Goal: Entertainment & Leisure: Browse casually

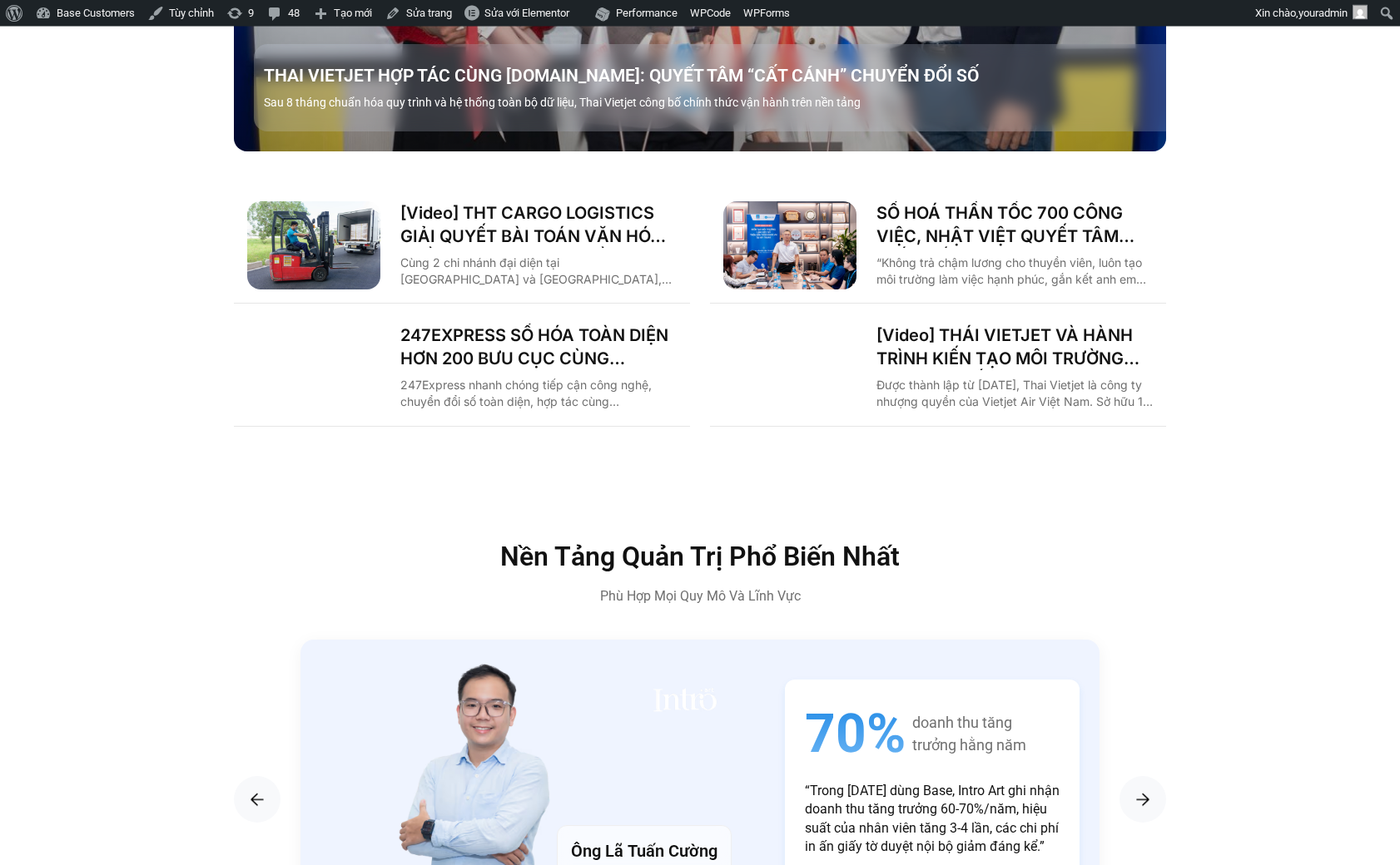
scroll to position [2545, 0]
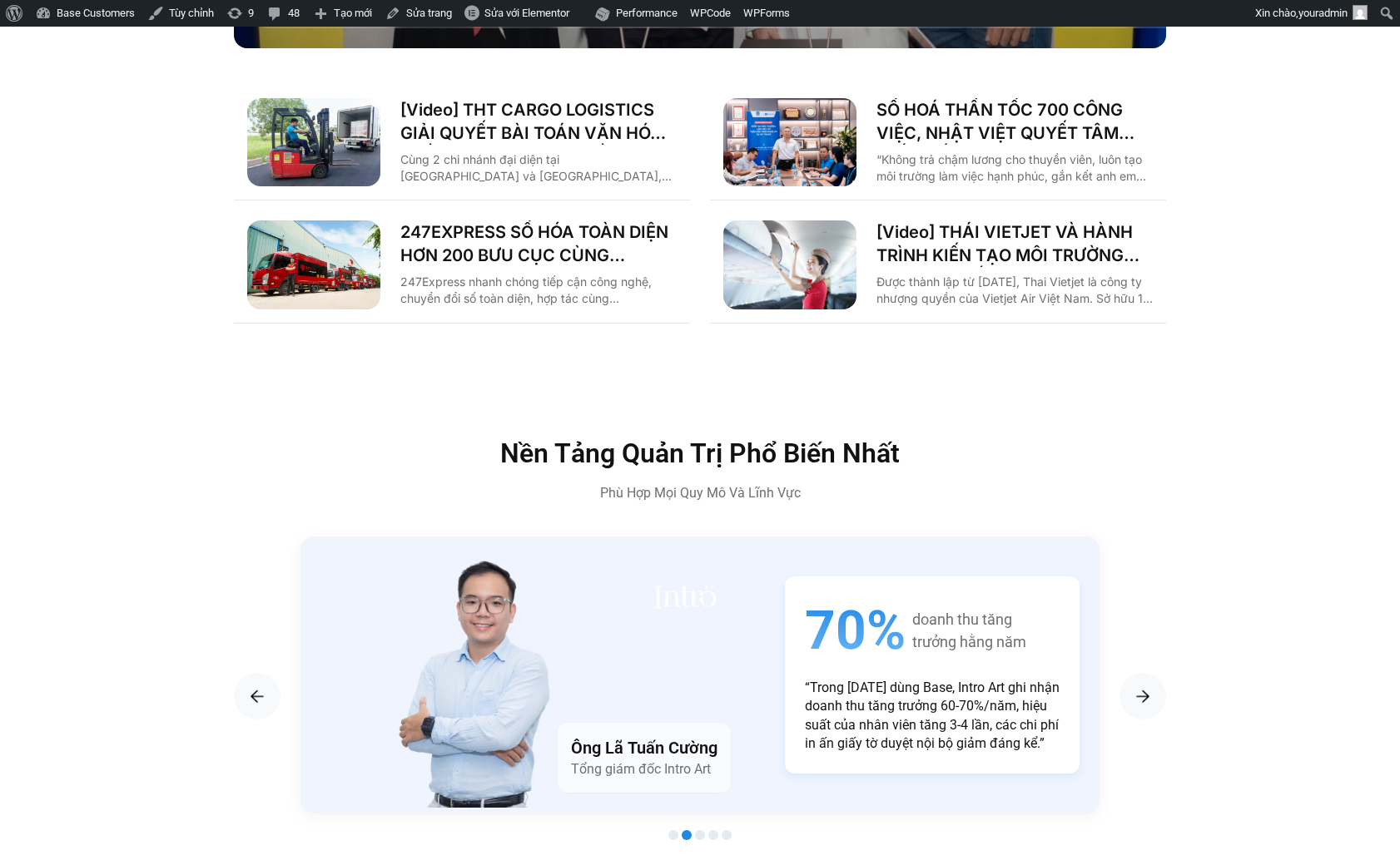
click at [598, 117] on div "[Video] THT CARGO LOGISTICS GIẢI QUYẾT BÀI TOÁN VĂN HÓA NHẰM TĂNG TRƯỞNG BỀN VỮ…" at bounding box center [538, 143] width 276 height 89
click at [601, 98] on link "[Video] THT CARGO LOGISTICS GIẢI QUYẾT BÀI TOÁN VĂN HÓA NHẰM TĂNG TRƯỞNG BỀN VỮ…" at bounding box center [538, 121] width 276 height 47
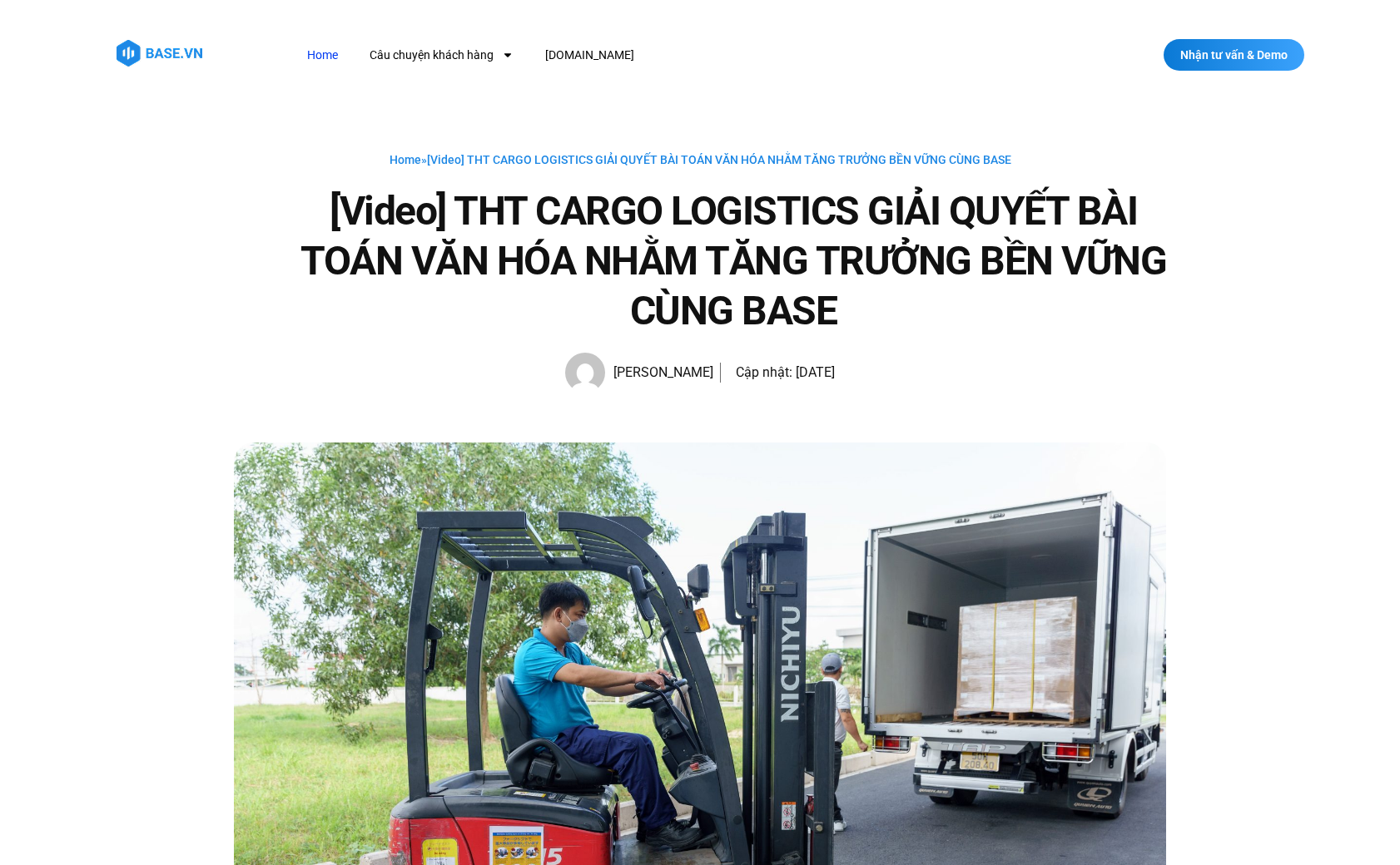
click at [301, 60] on link "Home" at bounding box center [322, 55] width 56 height 31
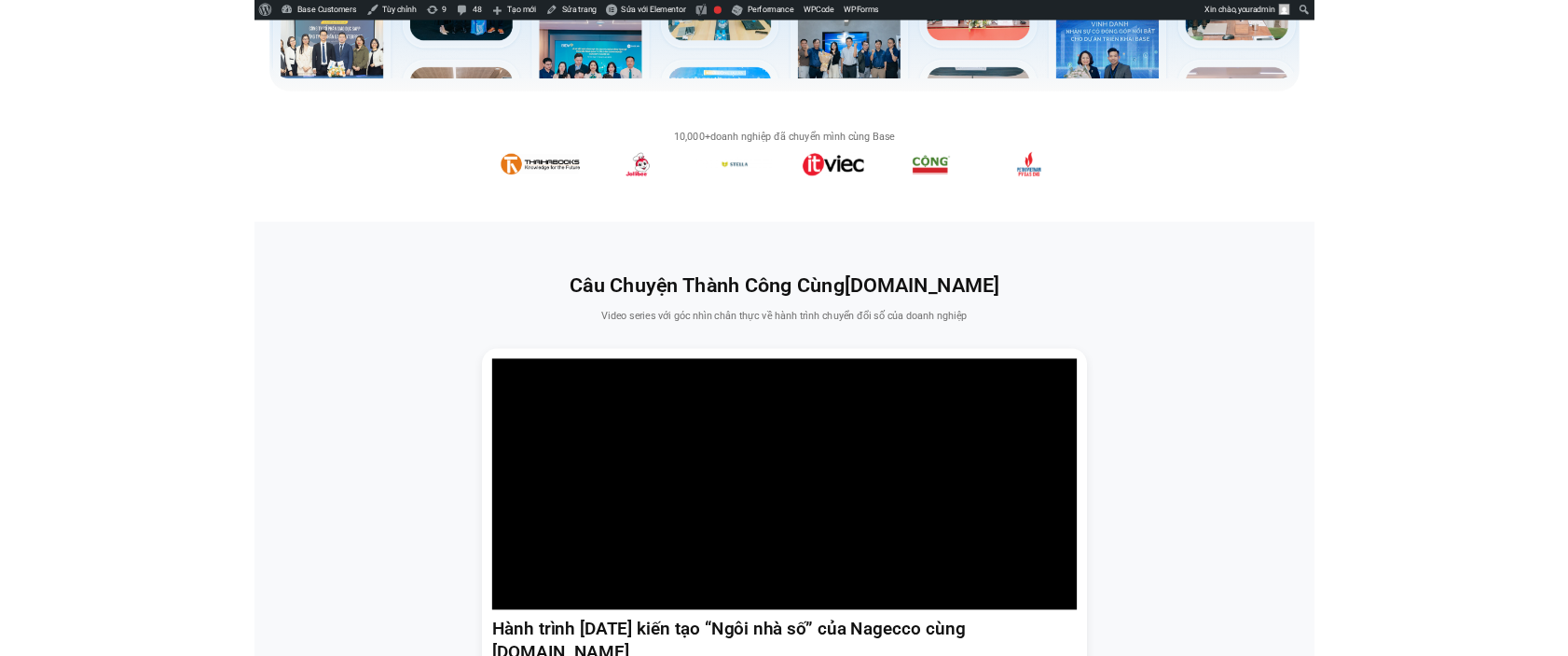
scroll to position [643, 0]
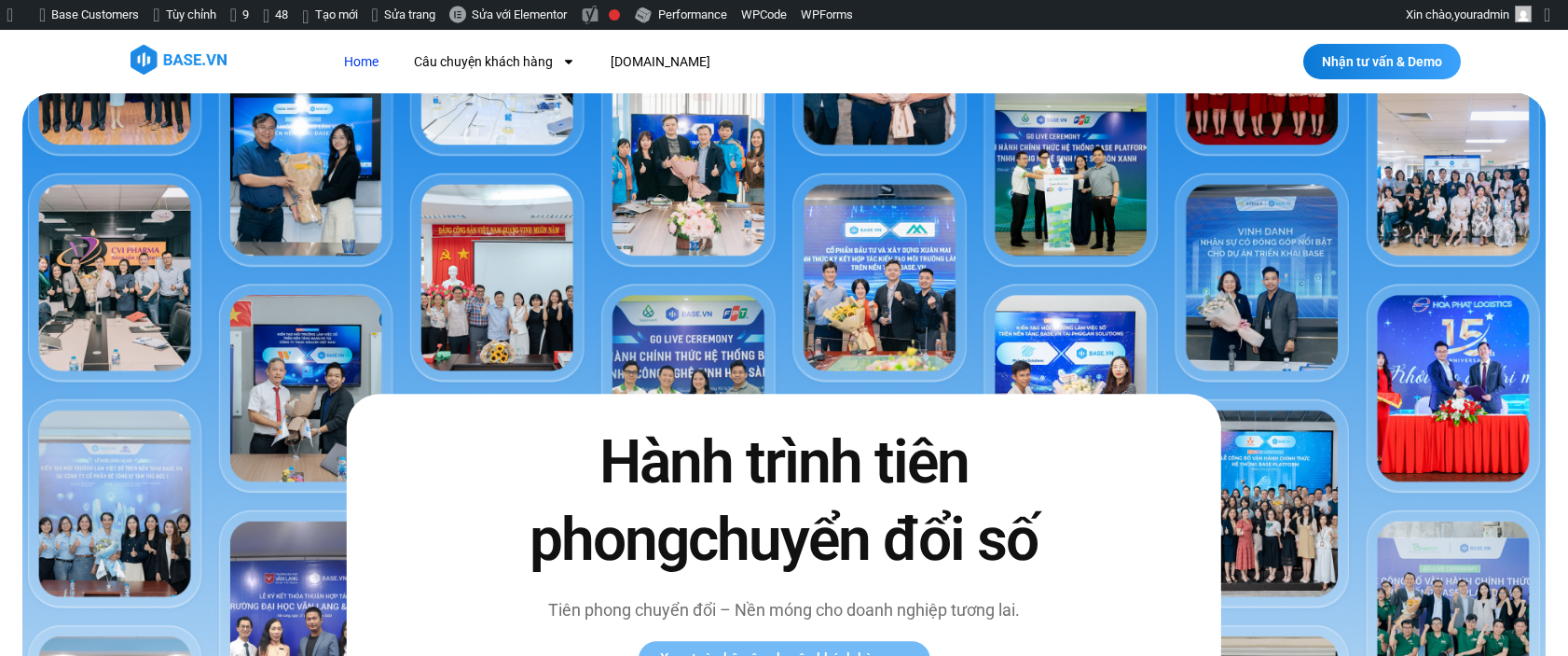
click at [374, 68] on link "Home" at bounding box center [361, 62] width 62 height 35
click at [389, 55] on link "Home" at bounding box center [361, 62] width 62 height 35
click at [369, 58] on link "Home" at bounding box center [361, 62] width 62 height 35
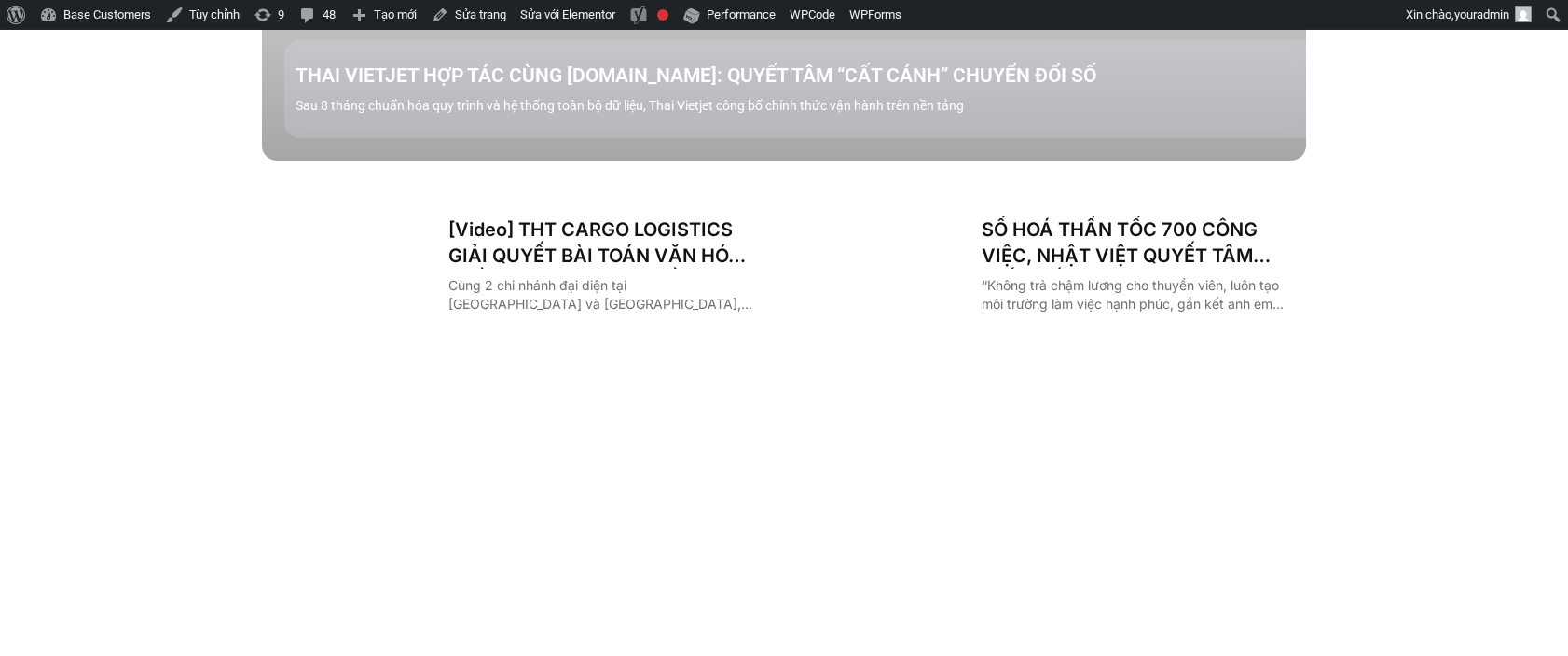
scroll to position [2831, 0]
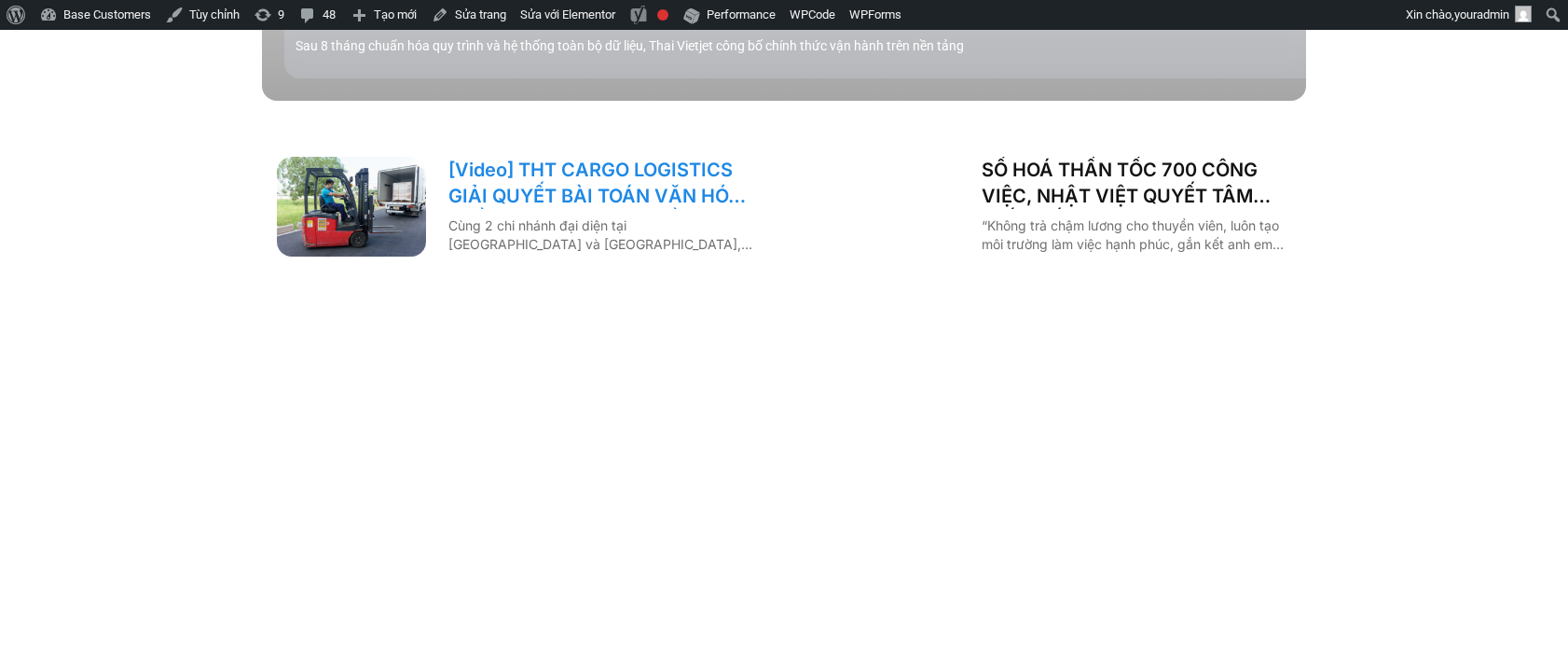
click at [612, 165] on link "[Video] THT CARGO LOGISTICS GIẢI QUYẾT BÀI TOÁN VĂN HÓA NHẰM TĂNG TRƯỞNG BỀN VỮ…" at bounding box center [603, 183] width 309 height 53
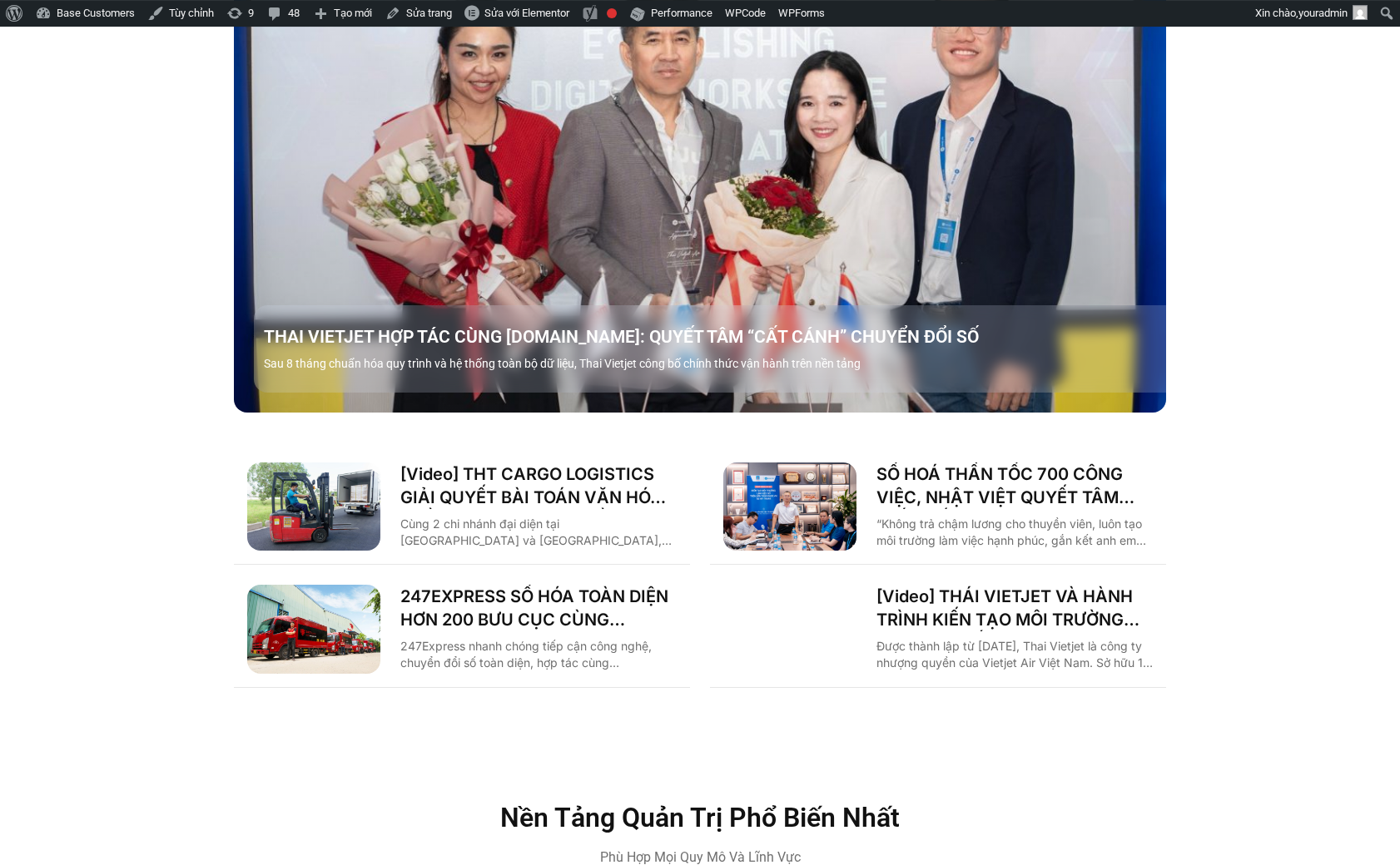
scroll to position [2297, 0]
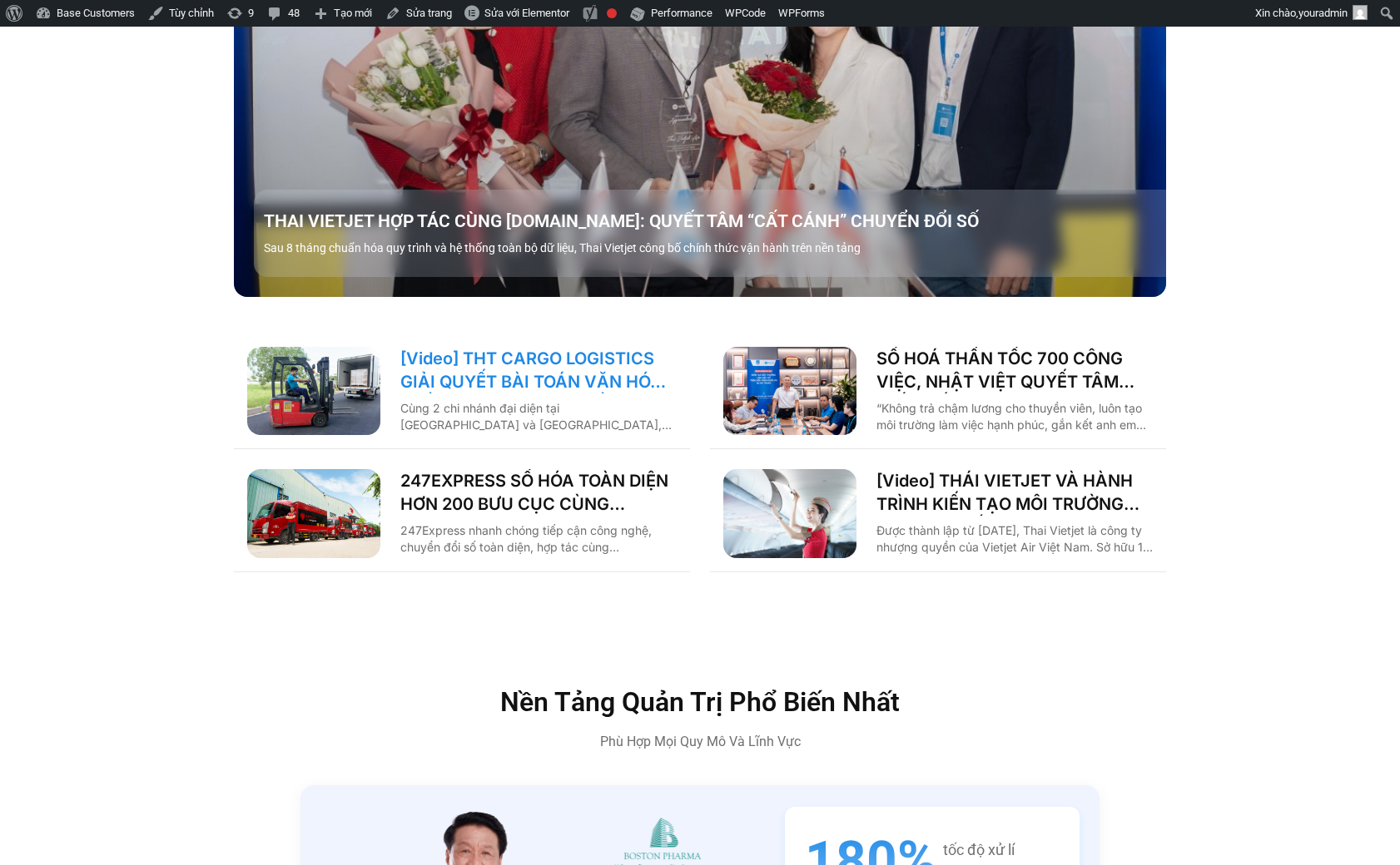
click at [515, 347] on link "[Video] THT CARGO LOGISTICS GIẢI QUYẾT BÀI TOÁN VĂN HÓA NHẰM TĂNG TRƯỞNG BỀN VỮ…" at bounding box center [538, 370] width 276 height 47
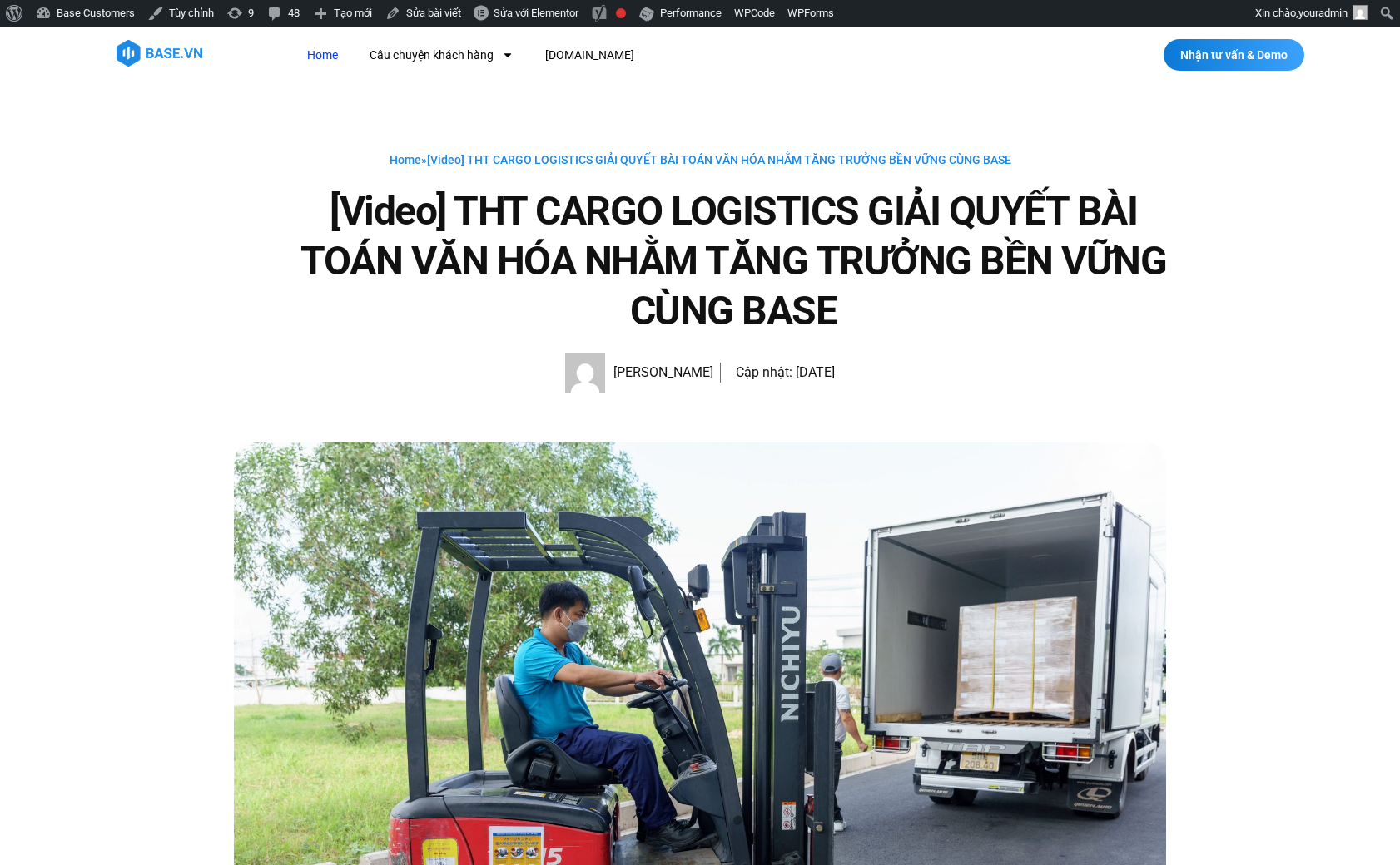
click at [321, 55] on link "Home" at bounding box center [322, 55] width 56 height 31
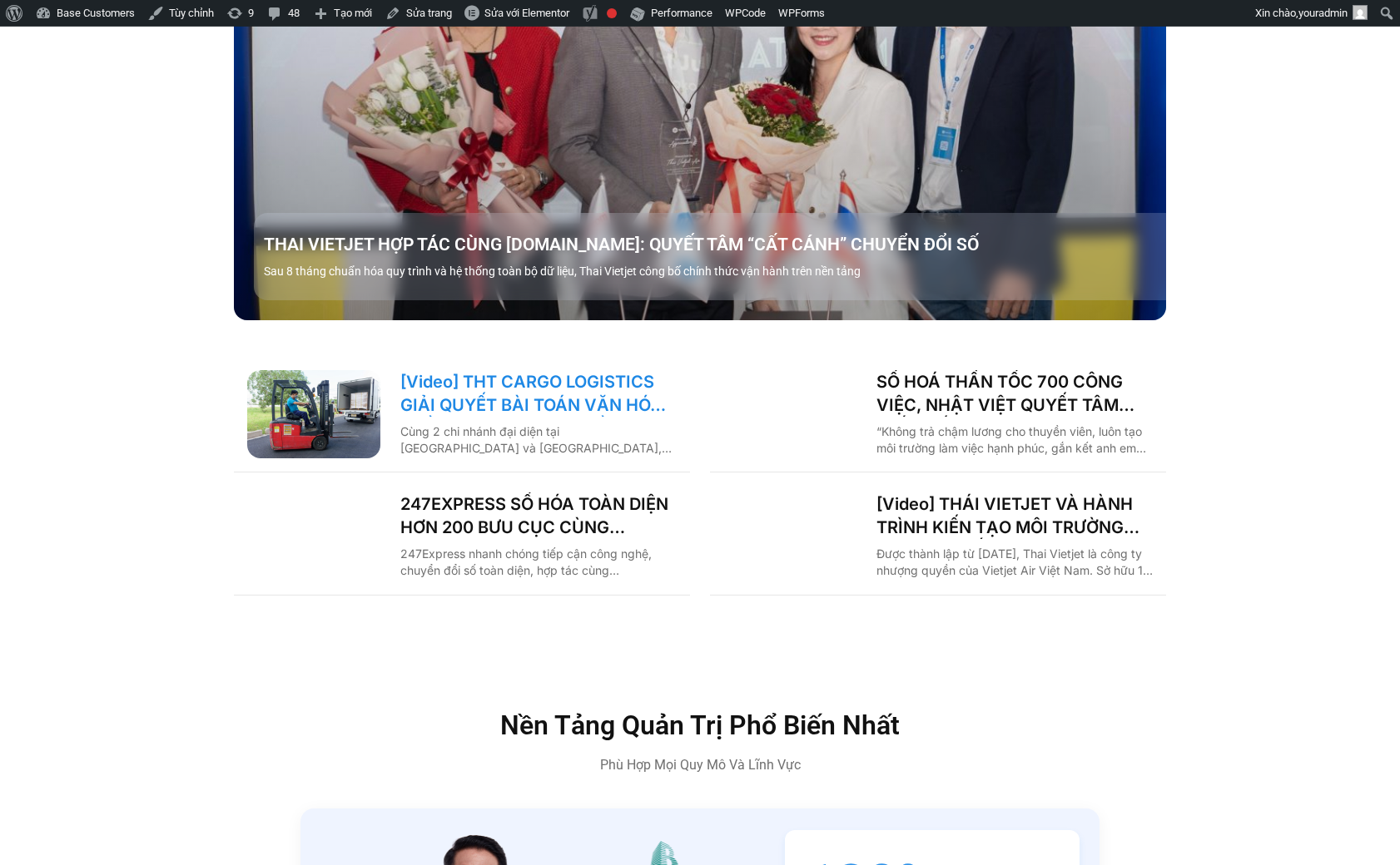
scroll to position [2297, 0]
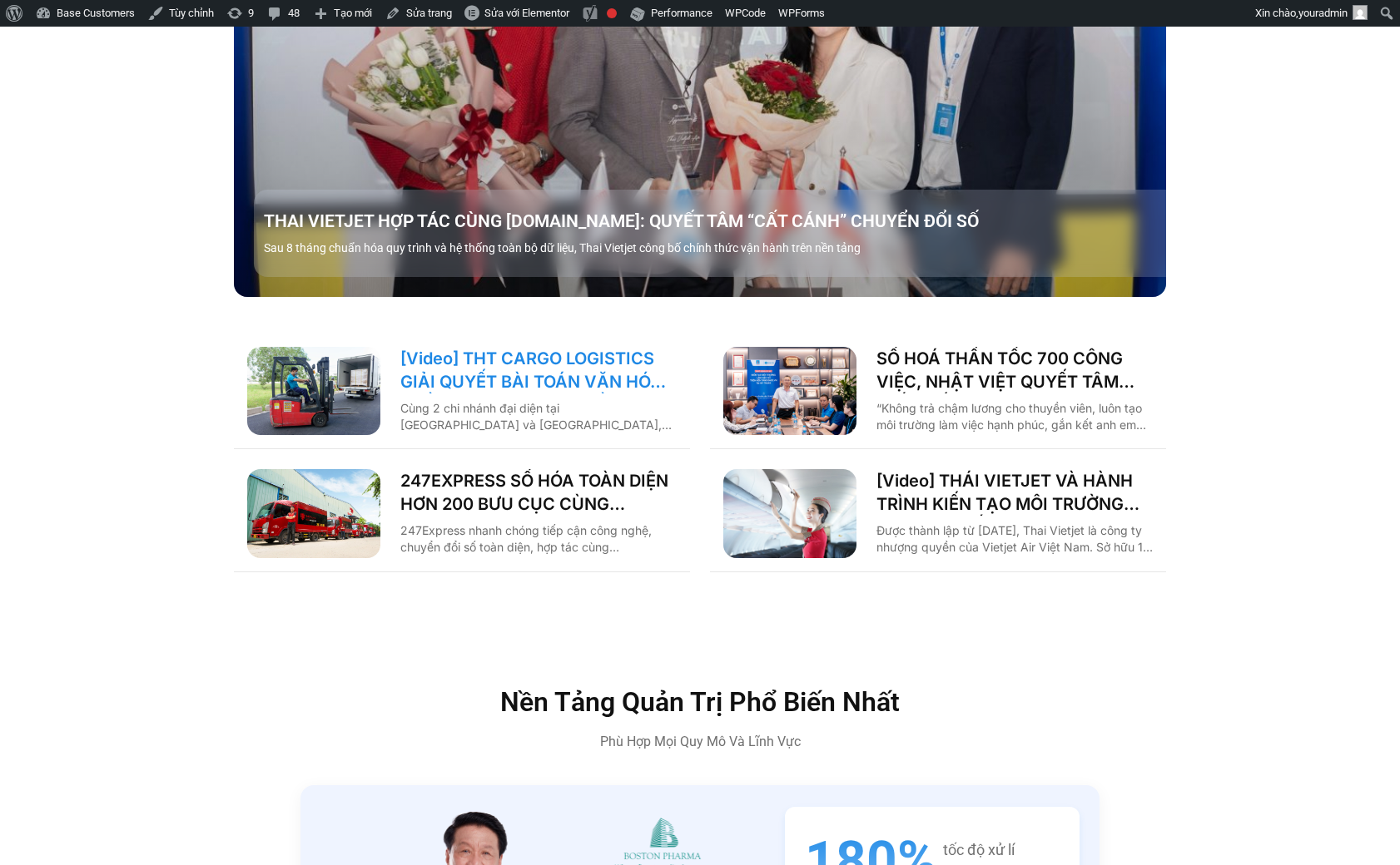
click at [558, 347] on link "[Video] THT CARGO LOGISTICS GIẢI QUYẾT BÀI TOÁN VĂN HÓA NHẰM TĂNG TRƯỞNG BỀN VỮ…" at bounding box center [538, 370] width 276 height 47
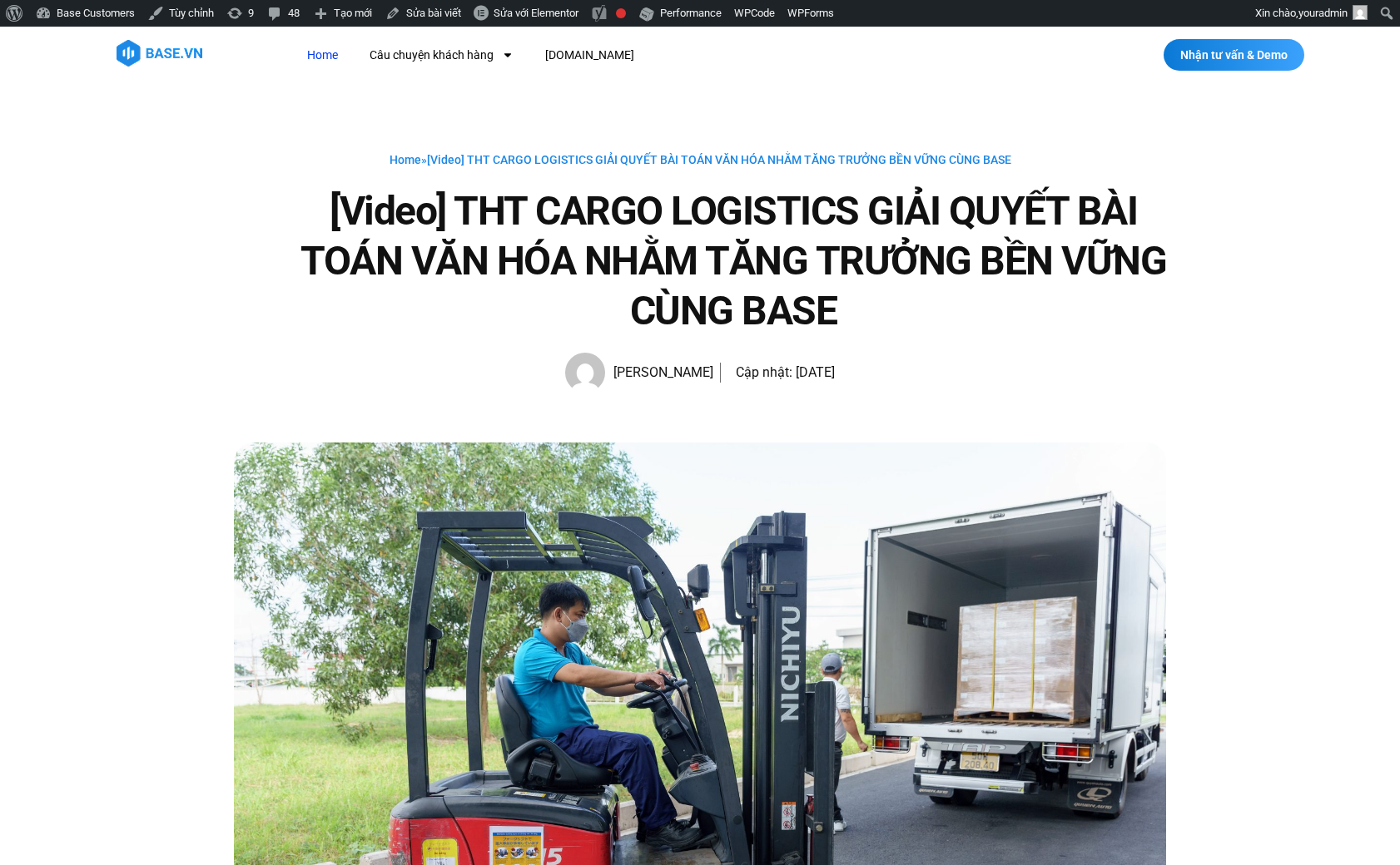
click at [334, 50] on link "Home" at bounding box center [322, 55] width 56 height 31
